Goal: Task Accomplishment & Management: Manage account settings

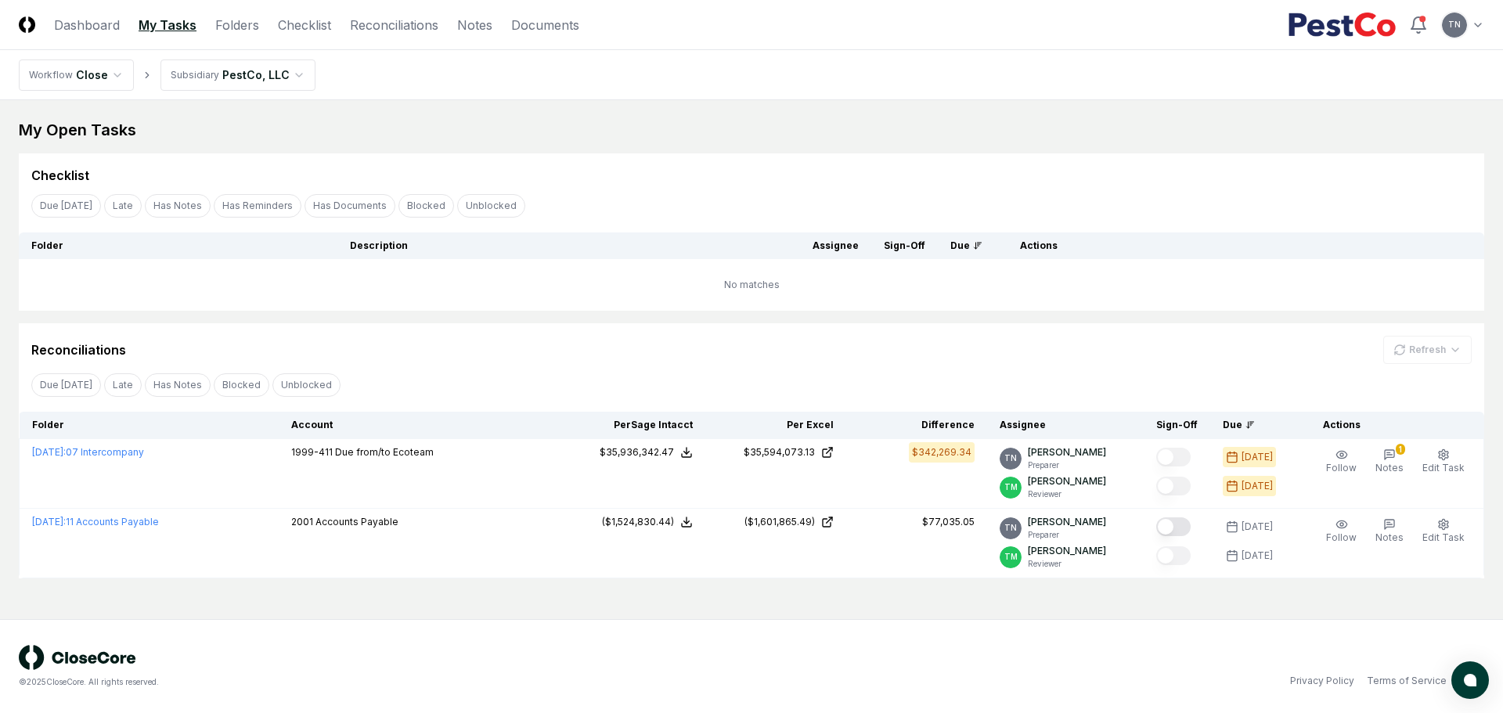
click at [958, 345] on div "Reconciliations Refresh" at bounding box center [751, 350] width 1441 height 28
click at [400, 20] on link "Reconciliations" at bounding box center [394, 25] width 88 height 19
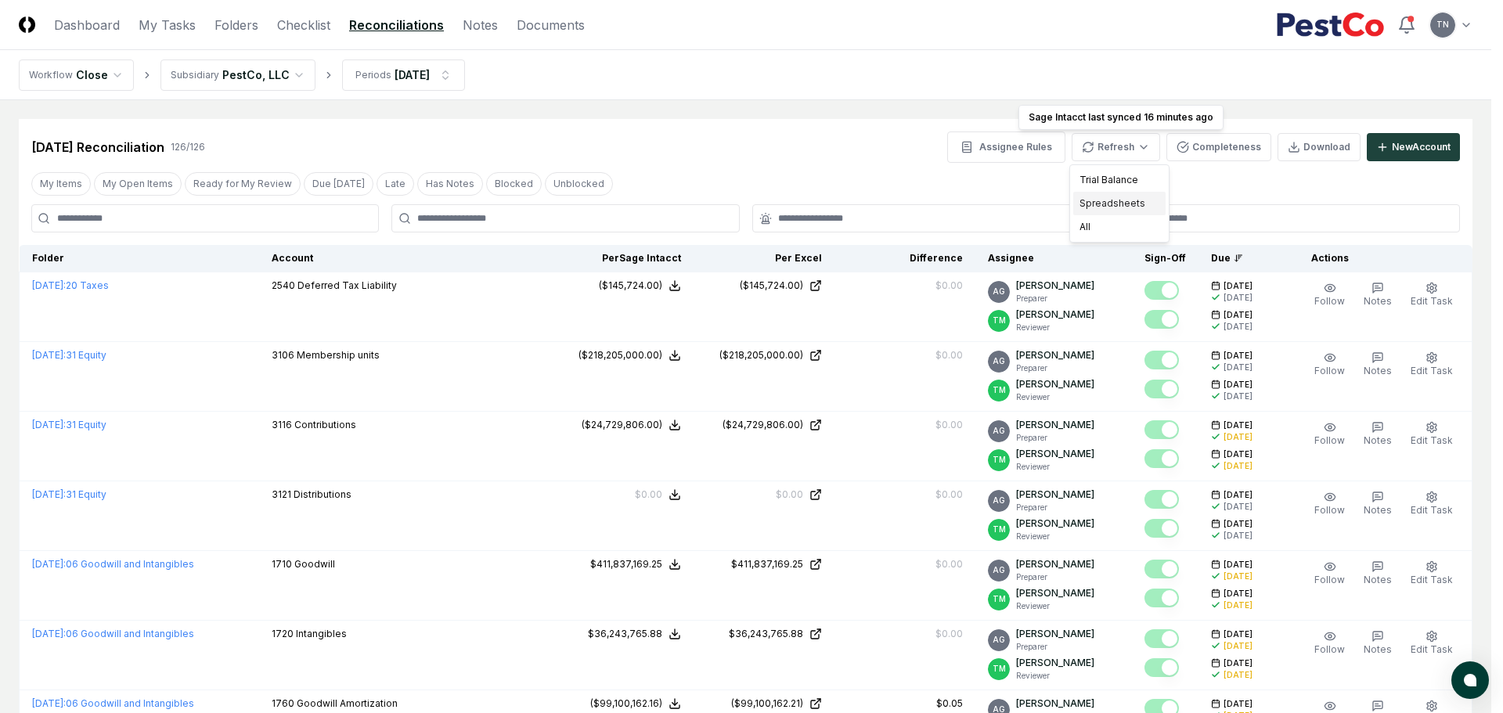
click at [1127, 202] on div "Spreadsheets" at bounding box center [1119, 203] width 92 height 23
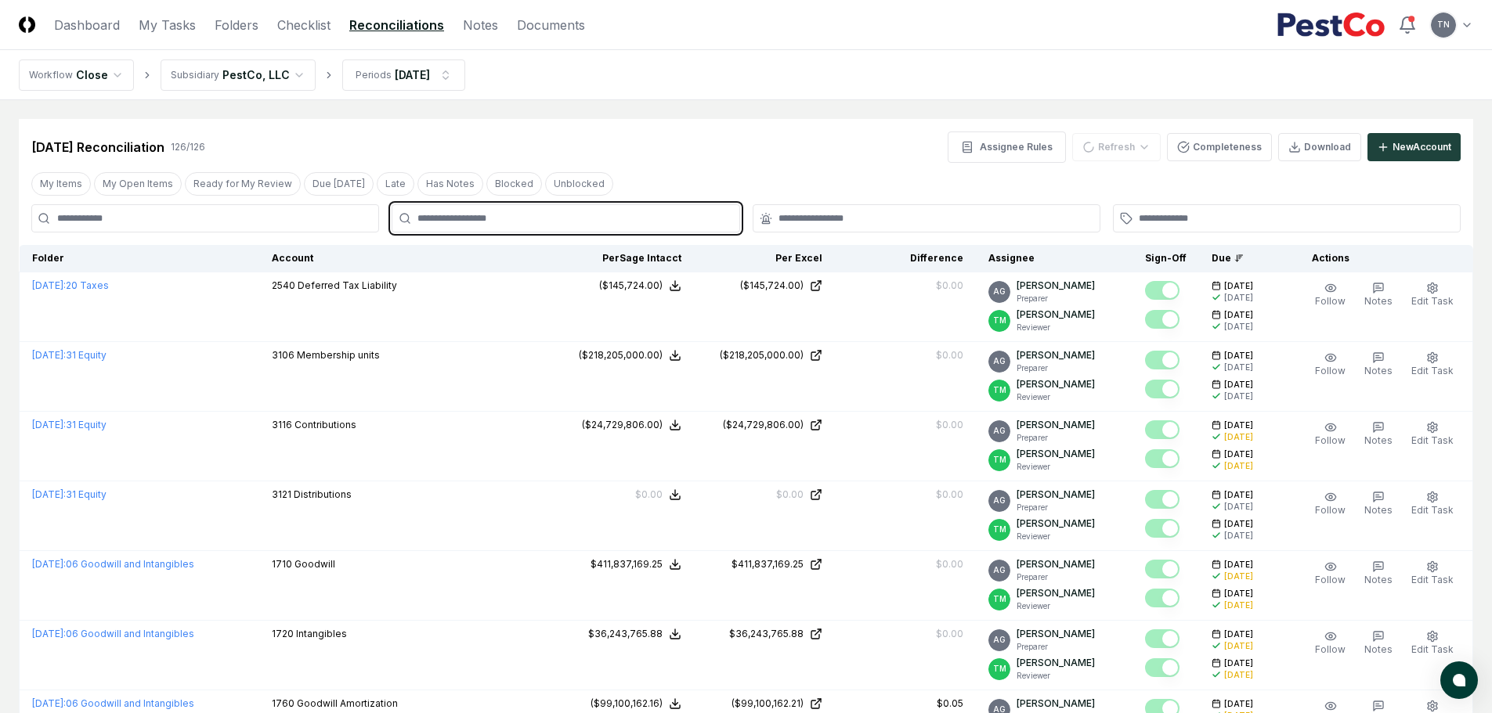
click at [444, 218] on input "text" at bounding box center [573, 218] width 312 height 14
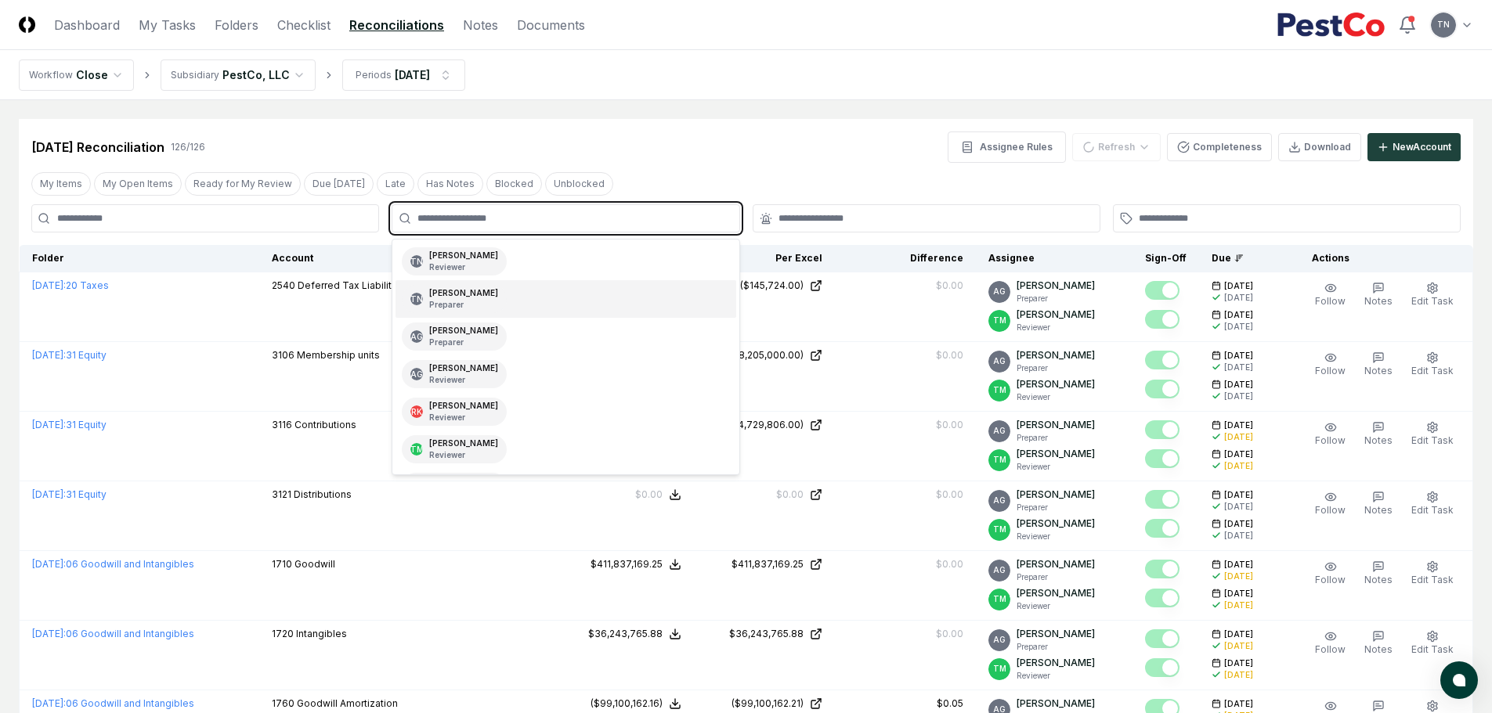
click at [453, 289] on div "[PERSON_NAME] Preparer" at bounding box center [463, 298] width 69 height 23
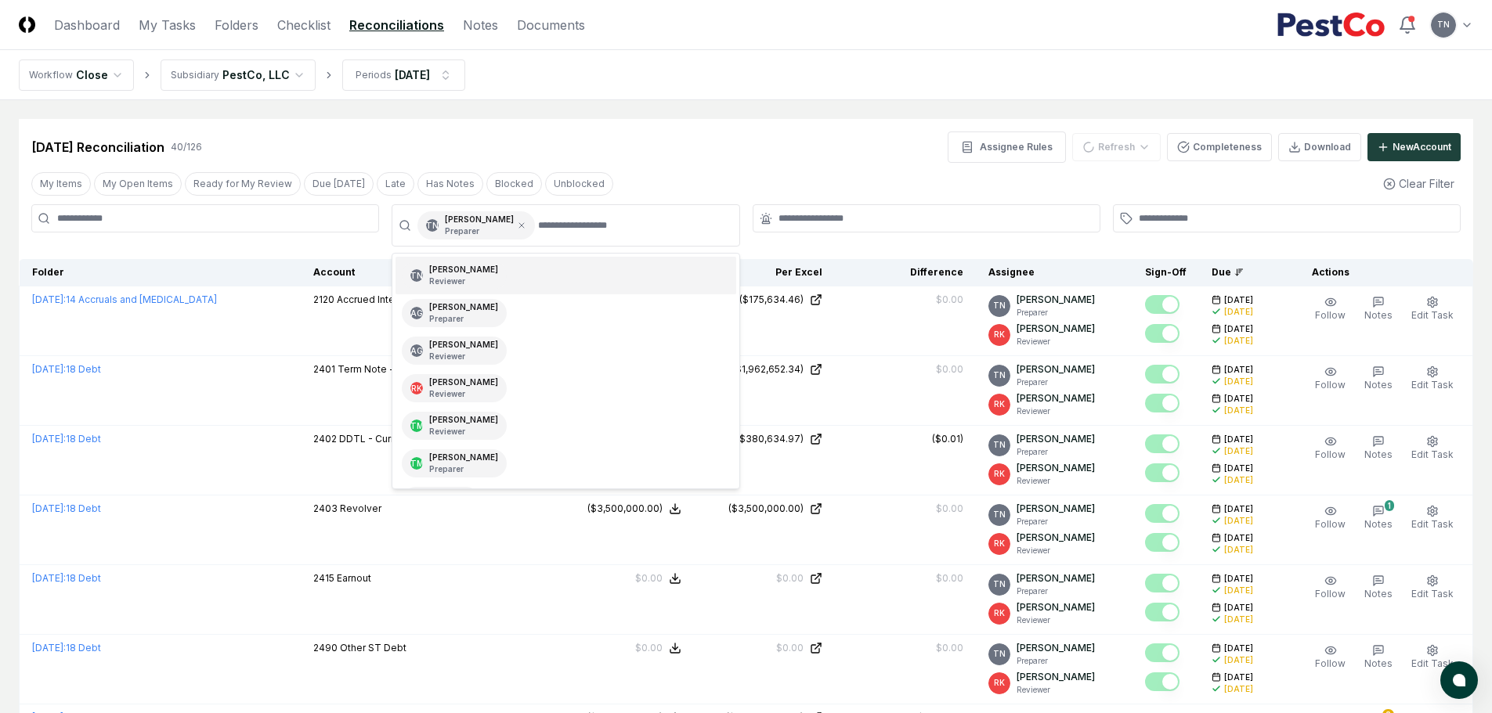
click at [738, 151] on div "[DATE] Reconciliation 40 / 126 Assignee Rules Refresh Completeness Download New…" at bounding box center [745, 147] width 1429 height 31
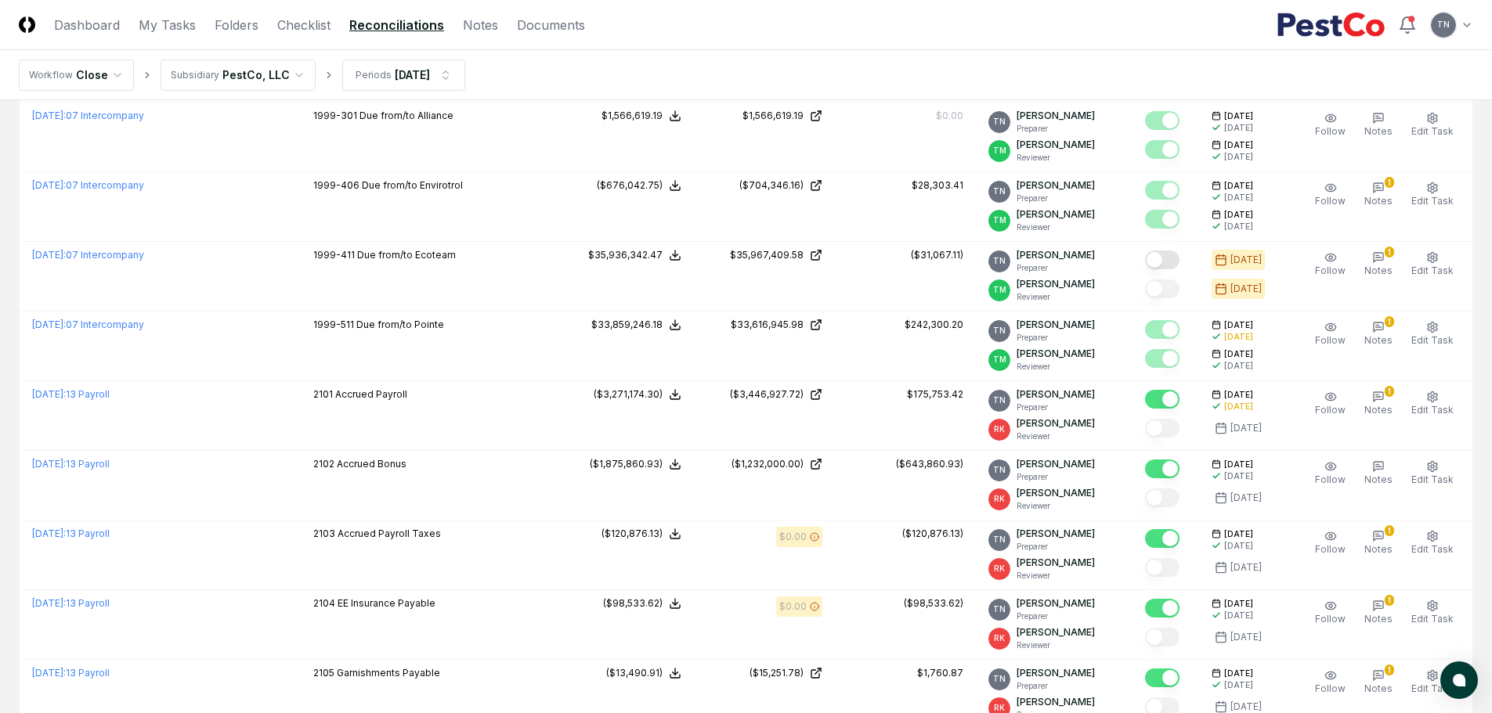
scroll to position [1925, 0]
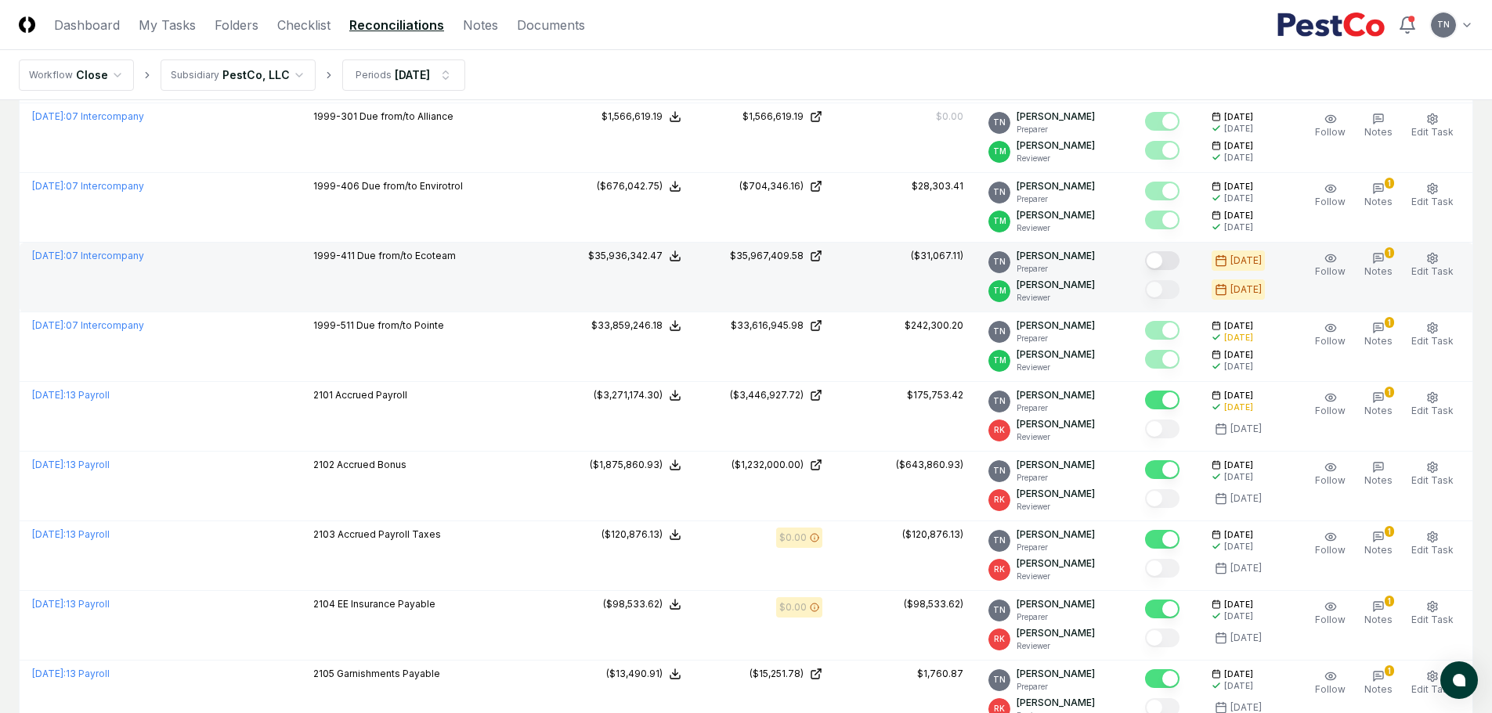
click at [1168, 258] on button "Mark complete" at bounding box center [1162, 260] width 34 height 19
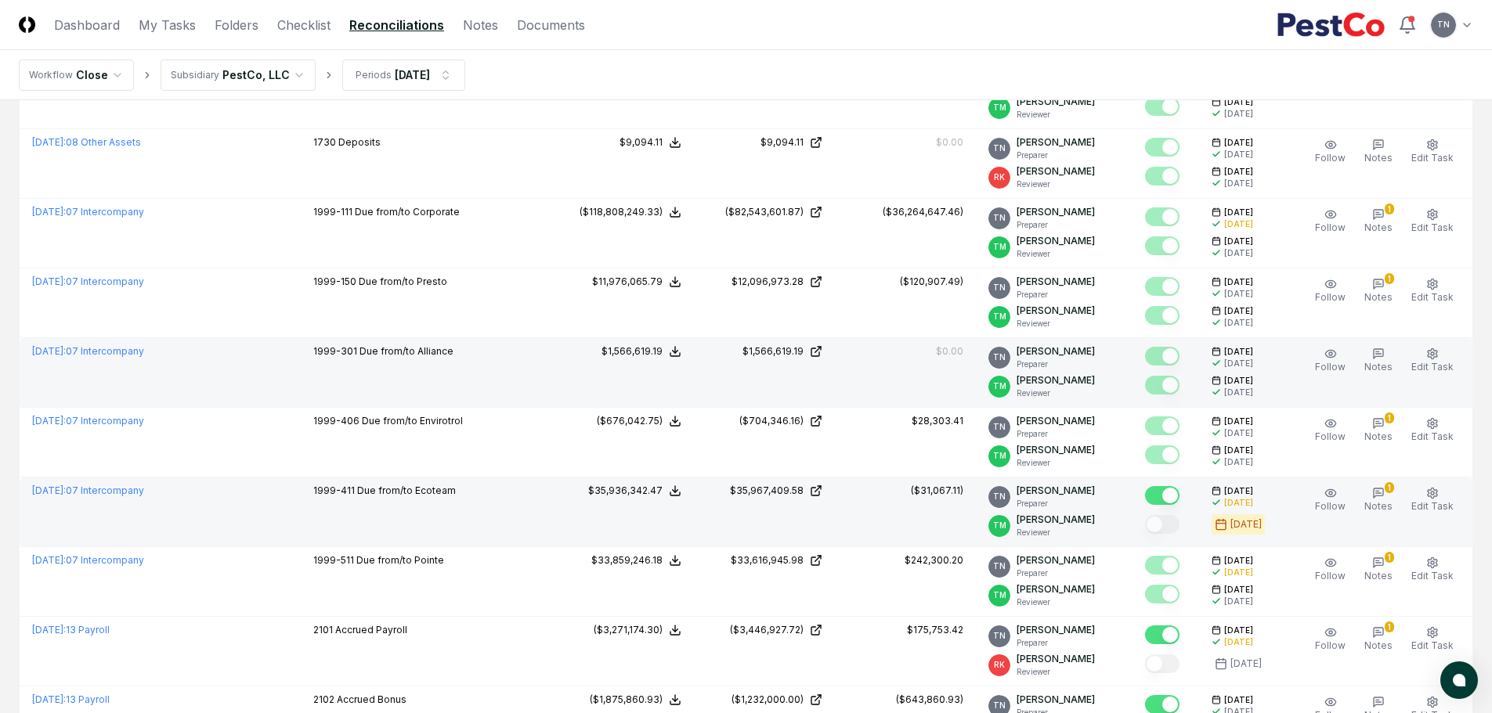
scroll to position [594, 0]
